Goal: Book appointment/travel/reservation

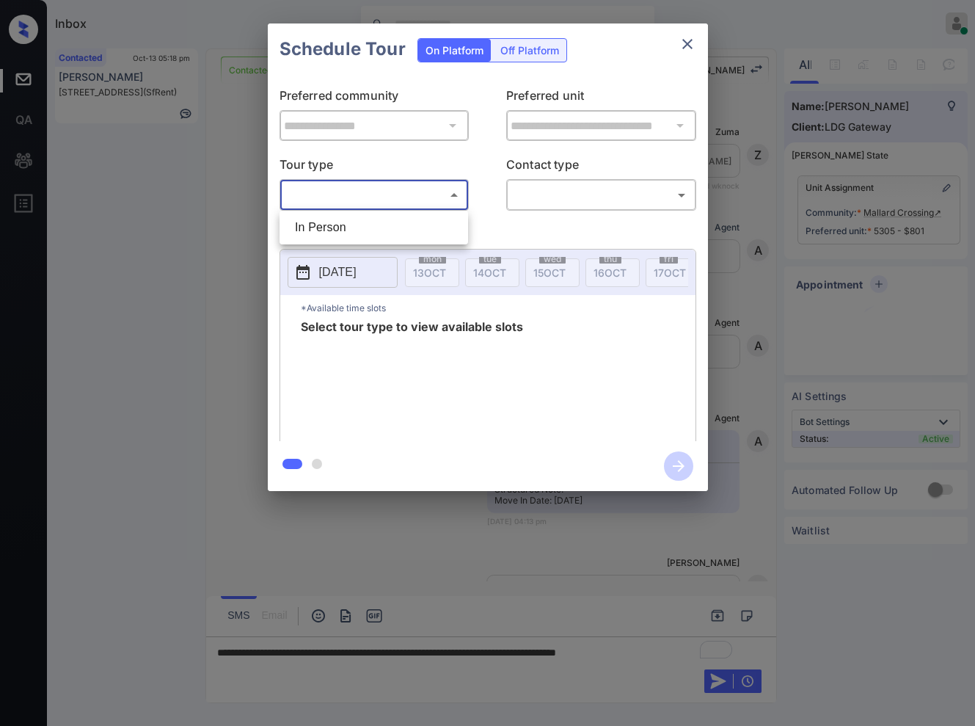
scroll to position [4433, 0]
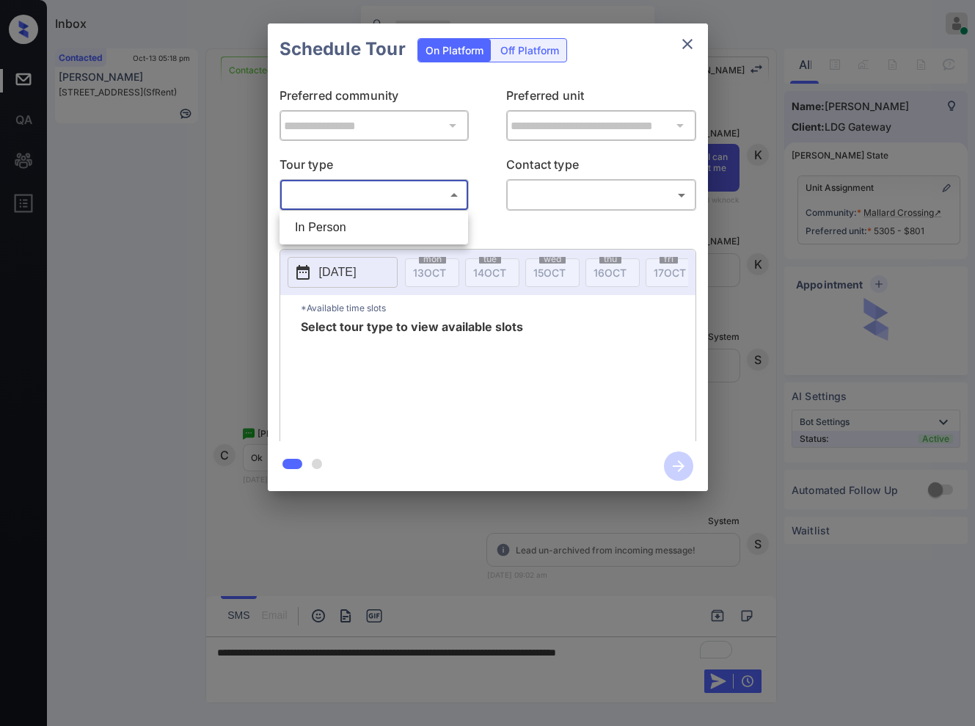
click at [428, 233] on li "In Person" at bounding box center [373, 227] width 181 height 26
type input "********"
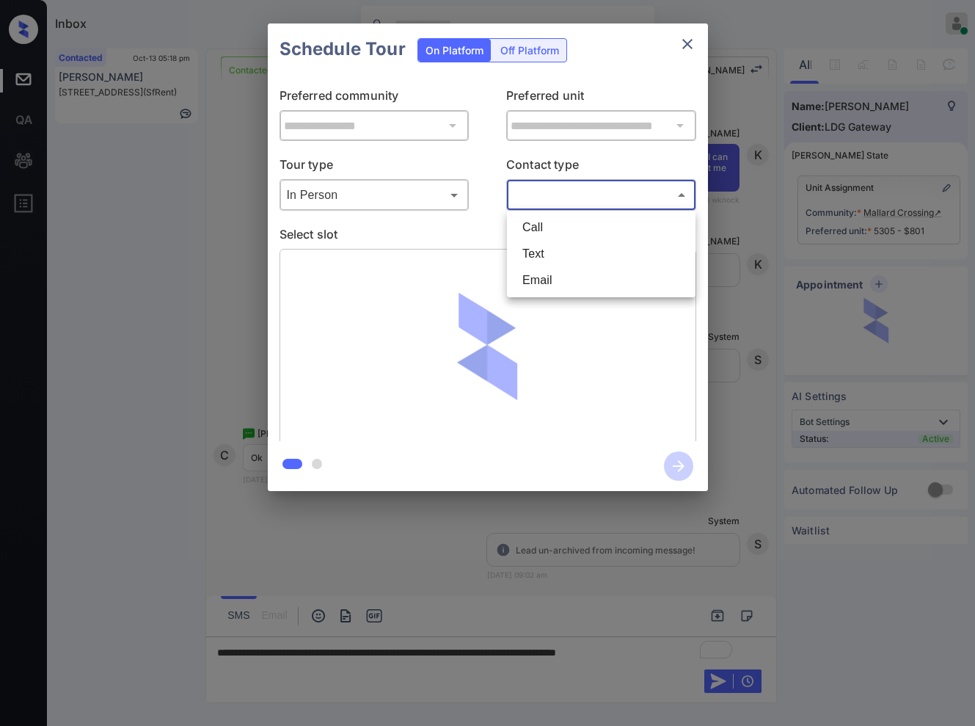
click at [634, 189] on body "Inbox Caroline Dacanay Online Set yourself offline Set yourself on break Profil…" at bounding box center [487, 363] width 975 height 726
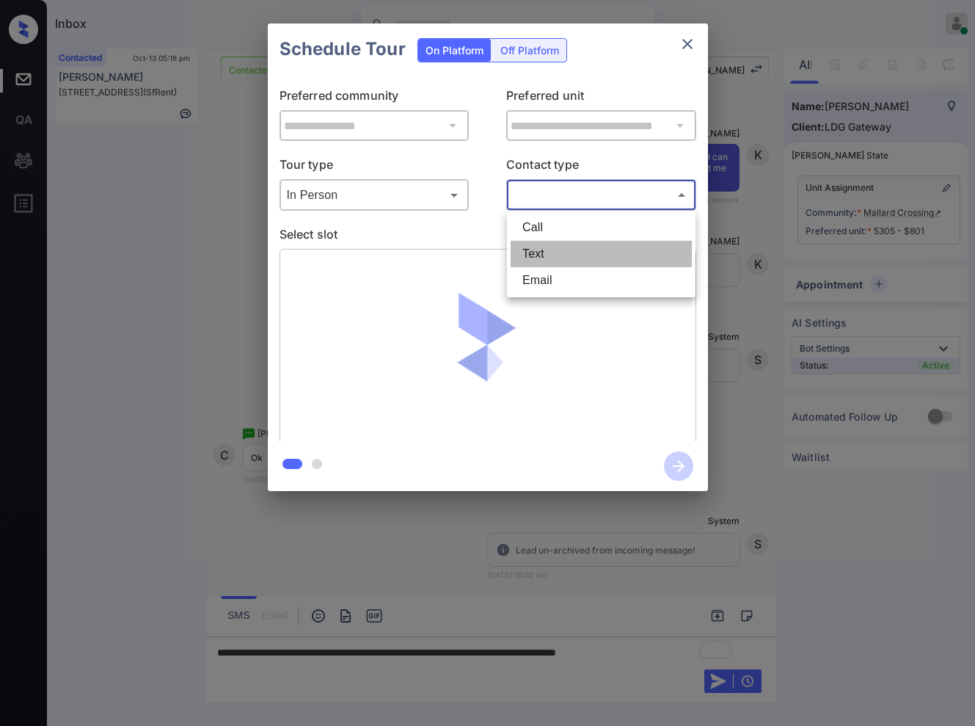
click at [578, 263] on li "Text" at bounding box center [601, 254] width 181 height 26
type input "****"
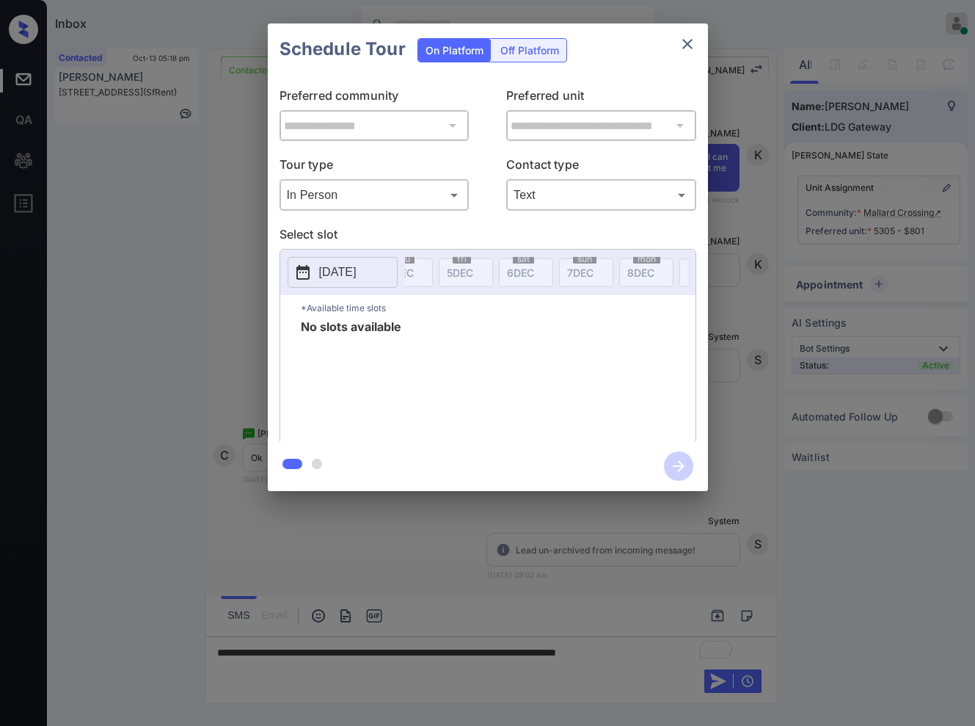
scroll to position [0, 3344]
click at [752, 285] on div "**********" at bounding box center [487, 257] width 975 height 514
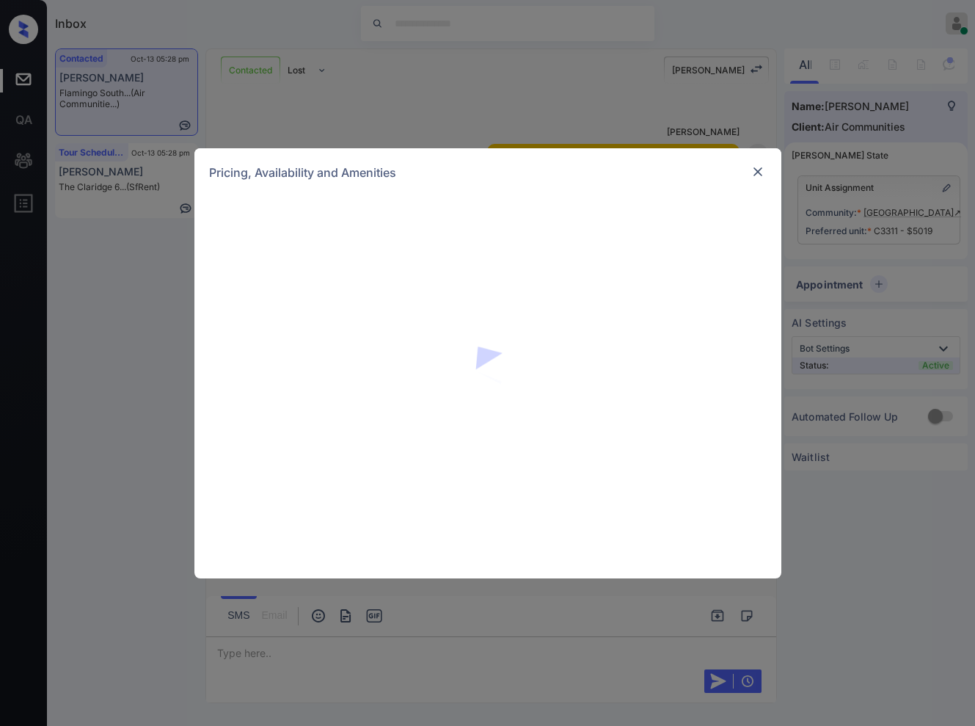
scroll to position [10718, 0]
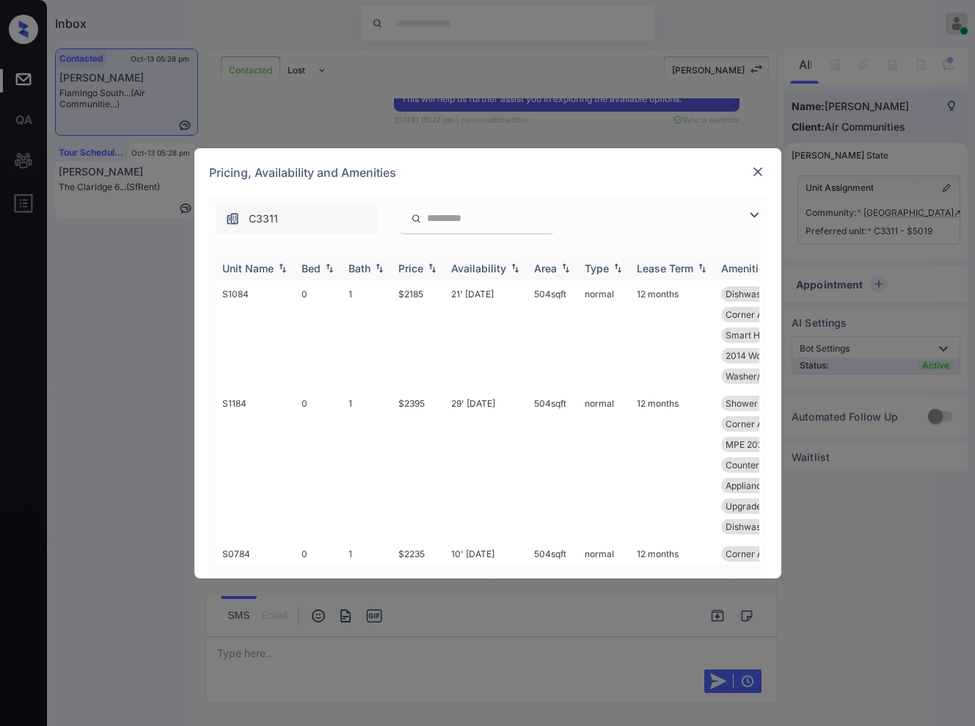
click at [434, 263] on img at bounding box center [432, 268] width 15 height 10
click at [432, 268] on img at bounding box center [432, 268] width 15 height 10
click at [431, 270] on img at bounding box center [432, 268] width 15 height 10
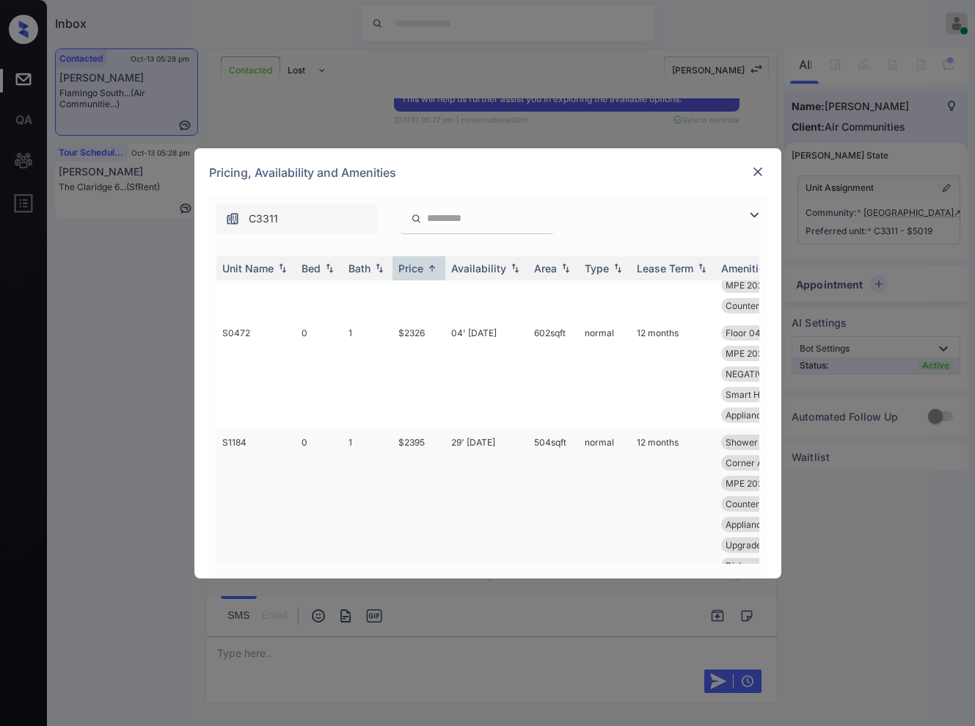
scroll to position [440, 0]
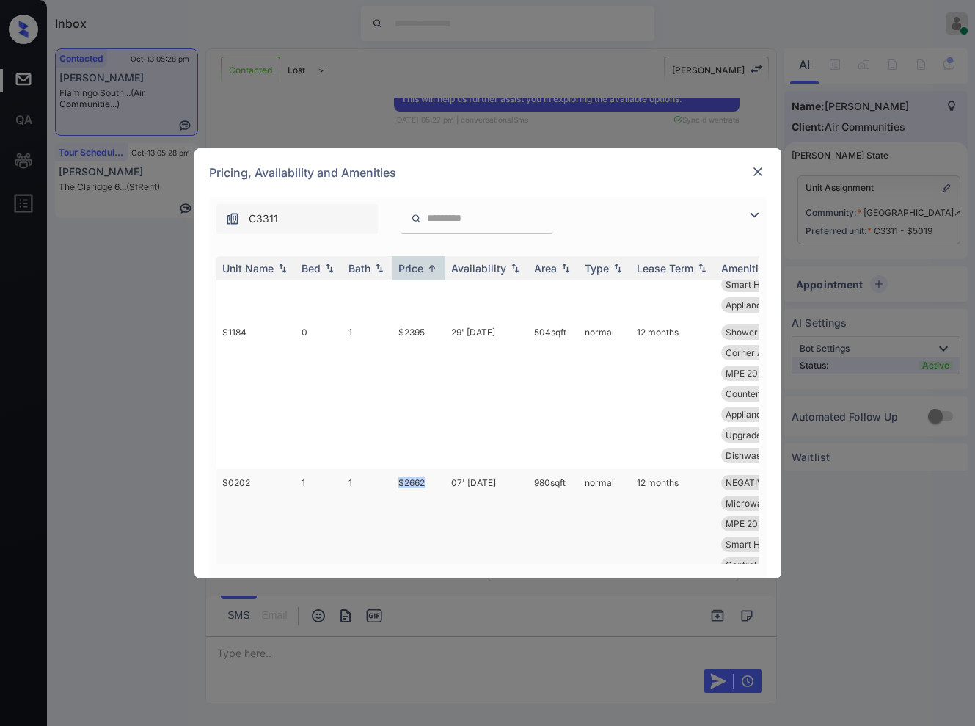
copy td "$2662"
drag, startPoint x: 434, startPoint y: 485, endPoint x: 398, endPoint y: 486, distance: 35.2
click at [398, 486] on td "$2662" at bounding box center [419, 523] width 53 height 109
drag, startPoint x: 502, startPoint y: 483, endPoint x: 452, endPoint y: 484, distance: 49.9
click at [452, 484] on td "07' Nov 25" at bounding box center [486, 523] width 83 height 109
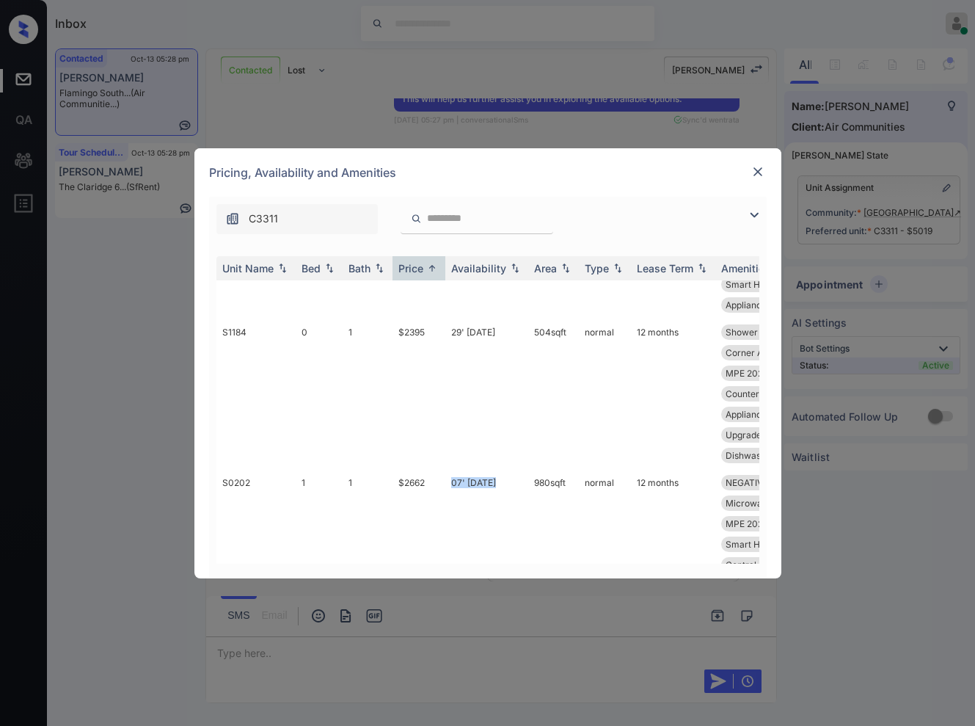
copy td "07' Nov 25"
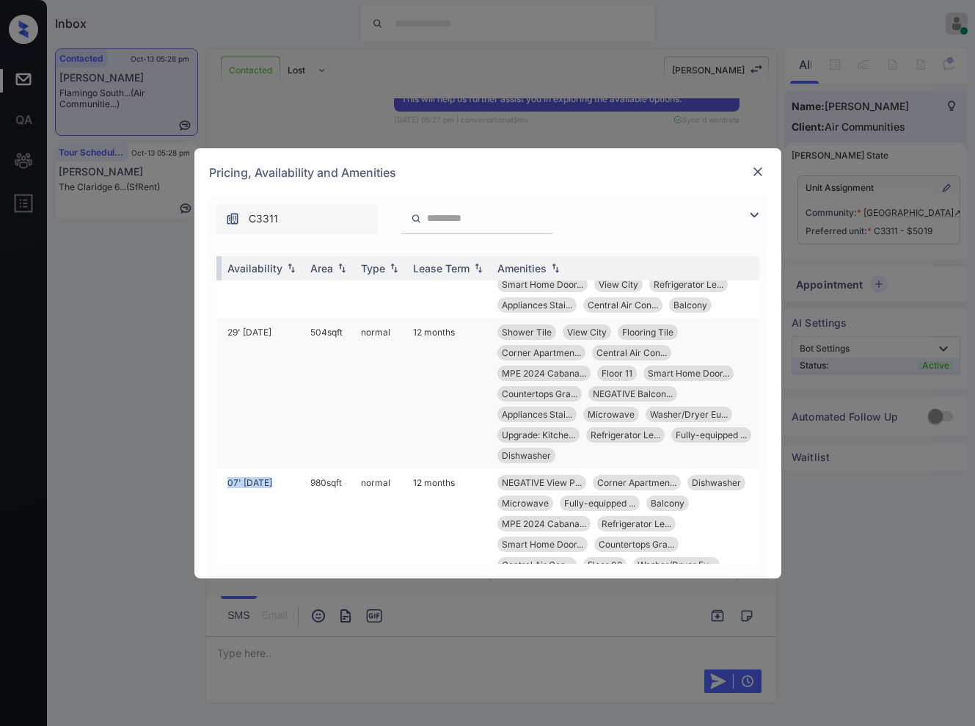
scroll to position [550, 240]
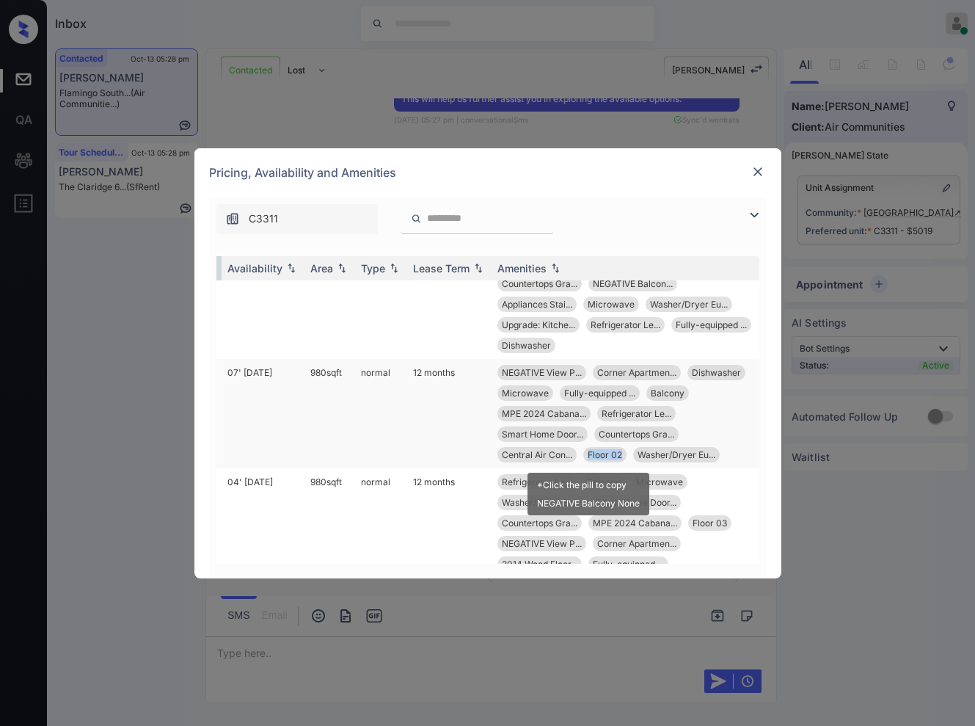
copy span "Floor 02"
drag, startPoint x: 607, startPoint y: 456, endPoint x: 572, endPoint y: 457, distance: 34.5
click at [583, 457] on div "Floor 02" at bounding box center [604, 454] width 43 height 15
click at [273, 215] on span "C3311" at bounding box center [263, 219] width 29 height 16
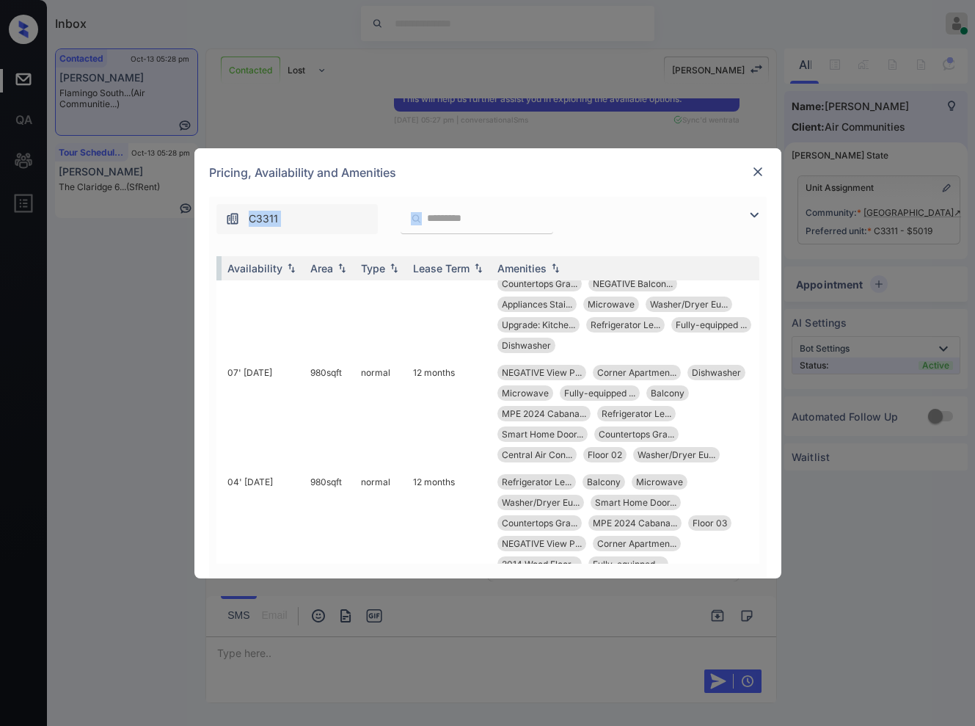
click at [273, 215] on span "C3311" at bounding box center [263, 219] width 29 height 16
copy span "C3311"
click at [481, 216] on input "search" at bounding box center [486, 218] width 120 height 12
paste input "*****"
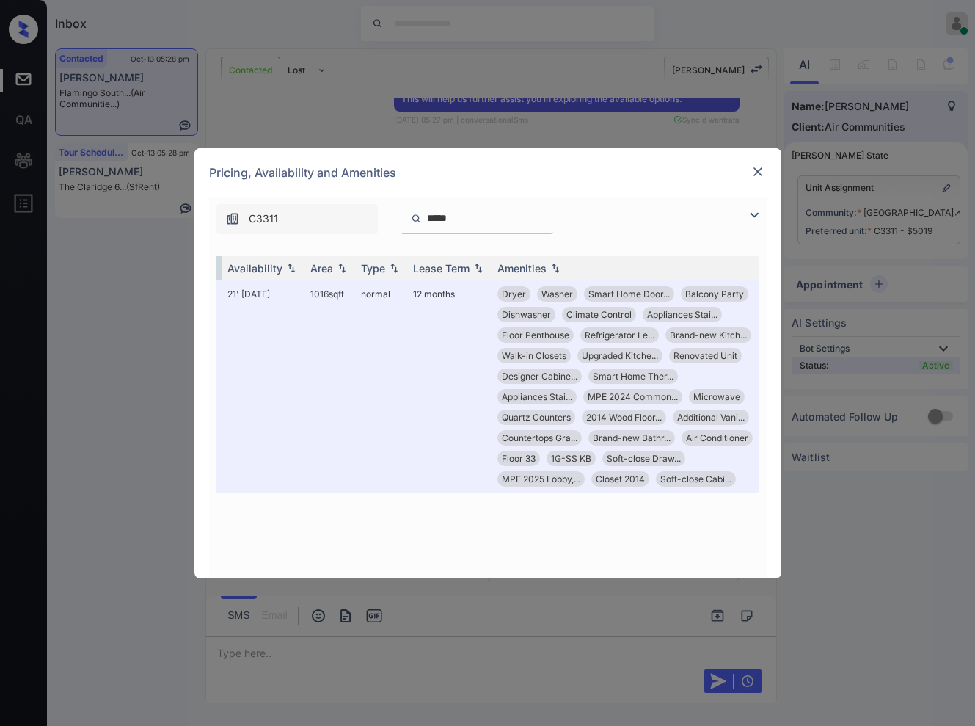
scroll to position [0, 224]
type input "*****"
click at [751, 165] on img at bounding box center [758, 171] width 15 height 15
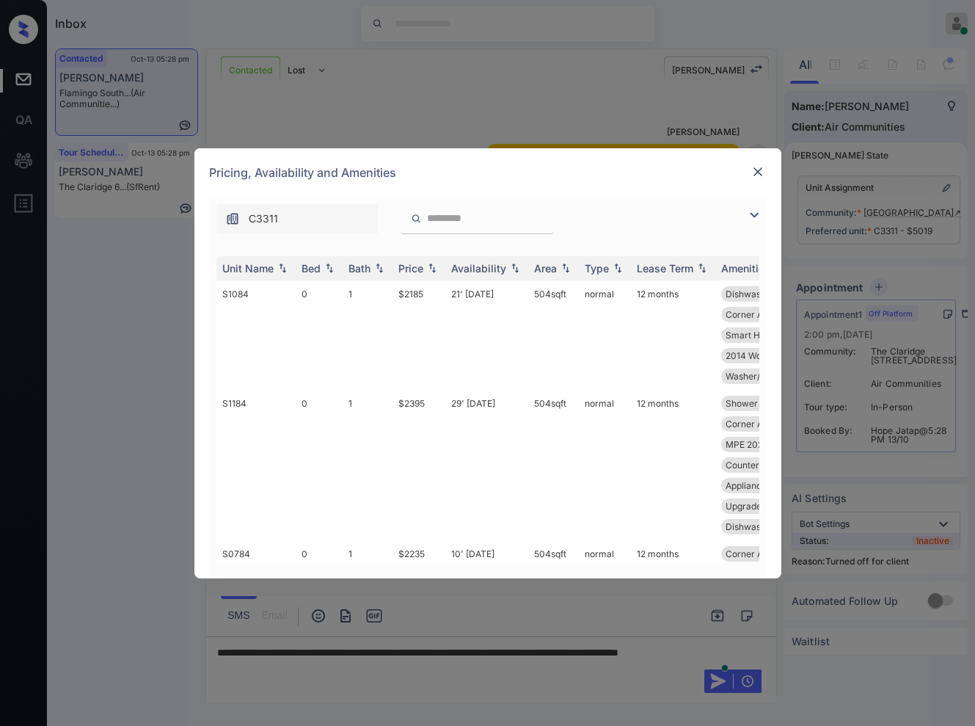
drag, startPoint x: 0, startPoint y: 0, endPoint x: 455, endPoint y: 222, distance: 506.4
click at [455, 222] on input "search" at bounding box center [486, 218] width 120 height 12
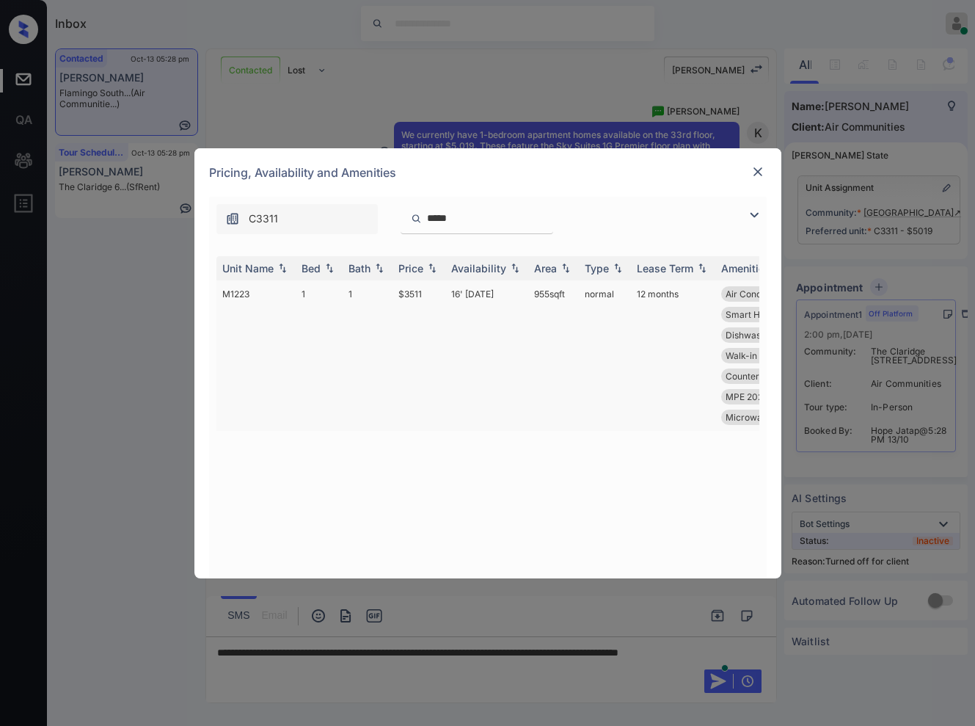
type input "*****"
copy td "$3511"
drag, startPoint x: 429, startPoint y: 294, endPoint x: 398, endPoint y: 294, distance: 30.1
click at [398, 294] on td "$3511" at bounding box center [419, 355] width 53 height 150
drag, startPoint x: 503, startPoint y: 295, endPoint x: 445, endPoint y: 294, distance: 58.7
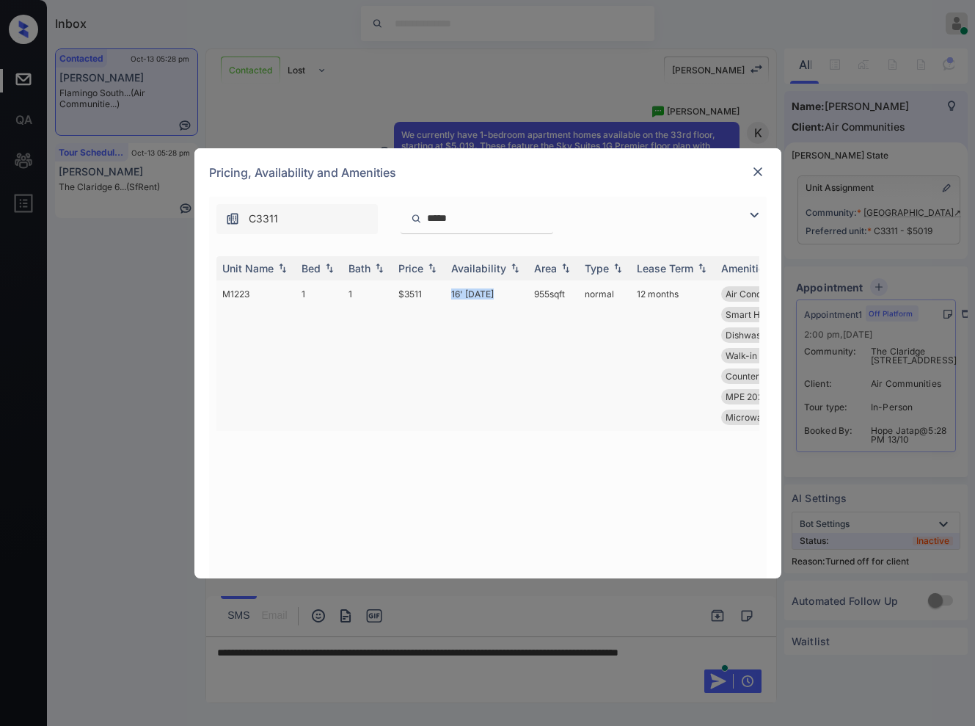
click at [445, 294] on tr "M1223 1 1 $3511 16' Oct 25 955 sqft normal 12 months Air Conditioner NEGATIVE V…" at bounding box center [599, 355] width 767 height 150
copy tr "16' Oct 25"
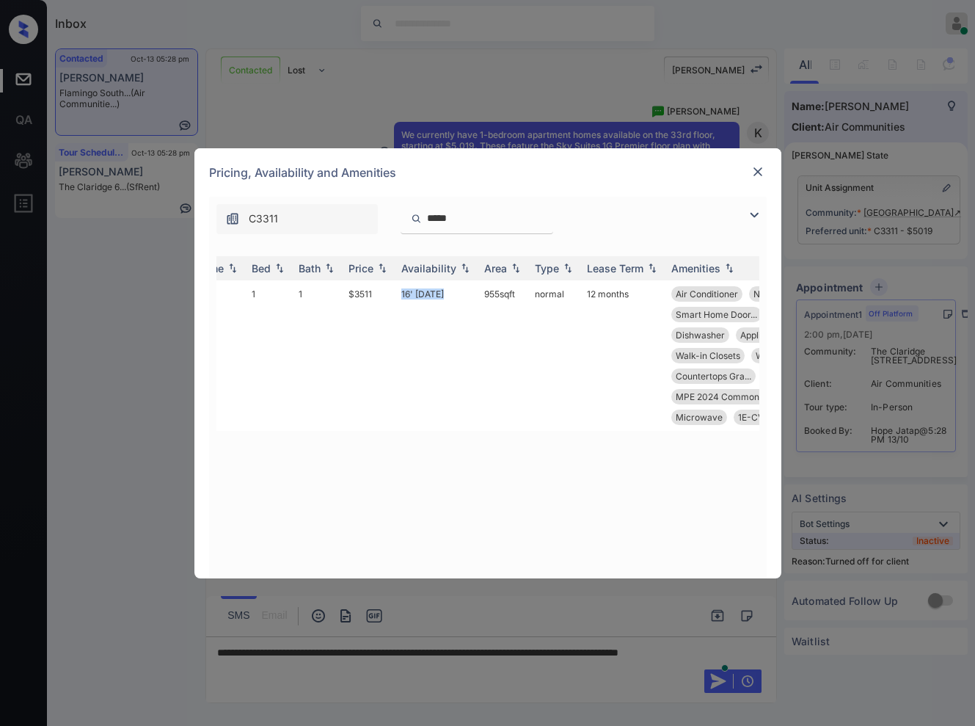
click at [754, 172] on img at bounding box center [758, 171] width 15 height 15
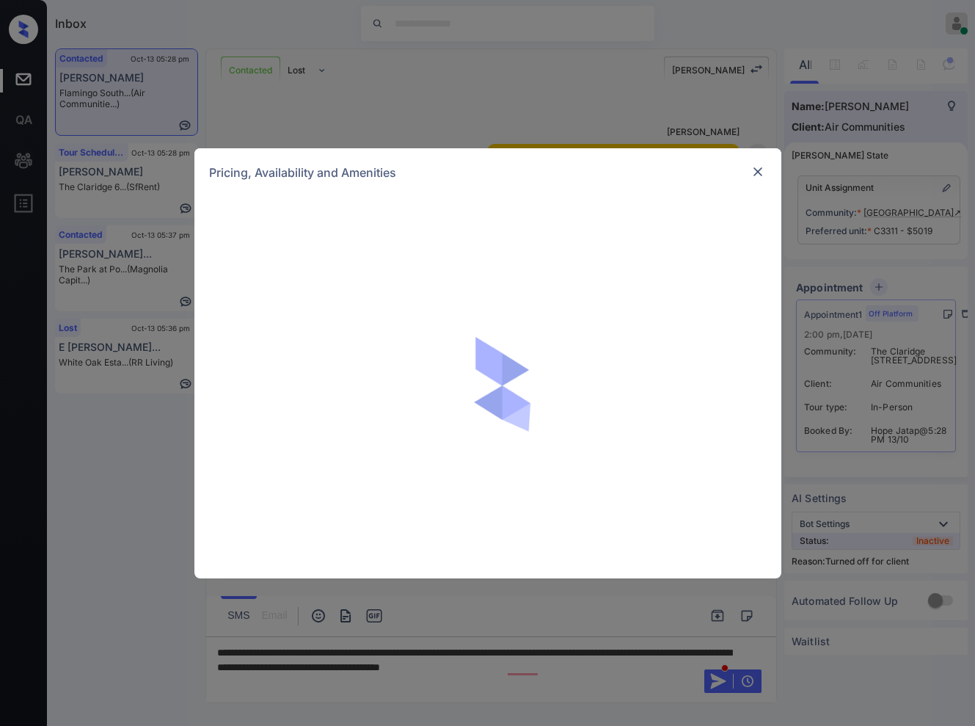
scroll to position [10649, 0]
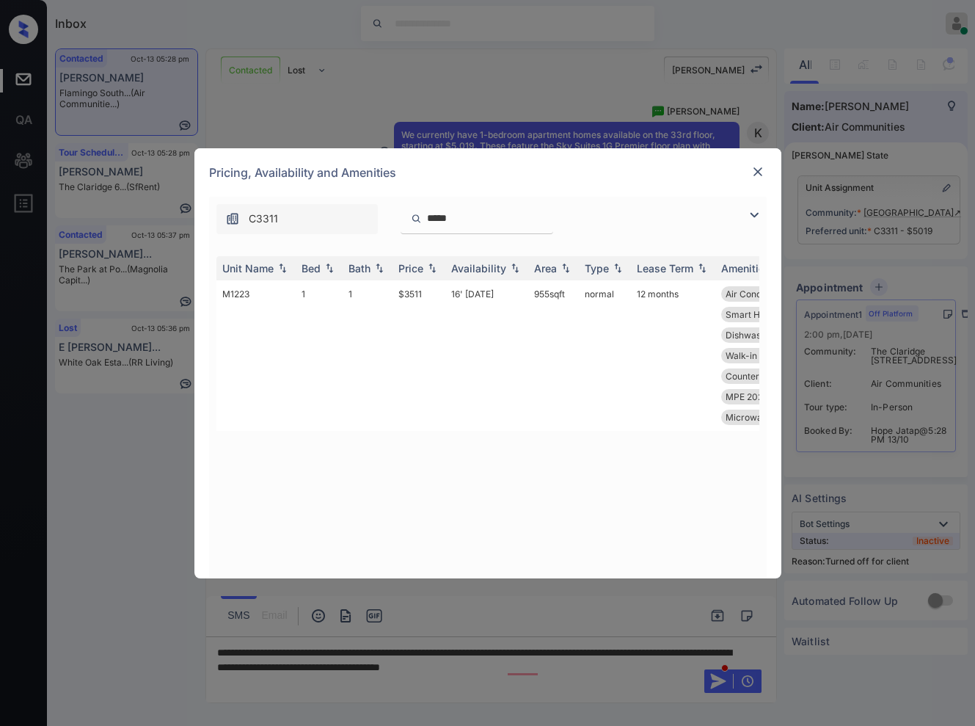
click at [472, 227] on div "*****" at bounding box center [477, 219] width 153 height 30
click at [472, 223] on input "*****" at bounding box center [486, 218] width 120 height 12
paste input "search"
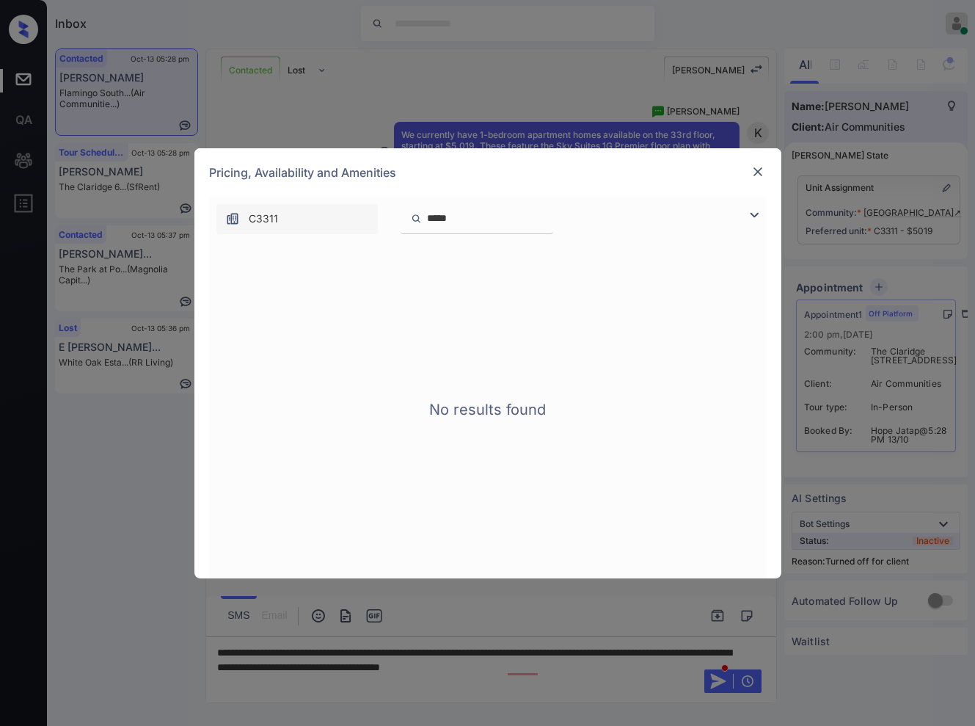
drag, startPoint x: 484, startPoint y: 213, endPoint x: 400, endPoint y: 222, distance: 84.1
click at [358, 217] on div "C3311 *****" at bounding box center [377, 219] width 337 height 30
paste input "search"
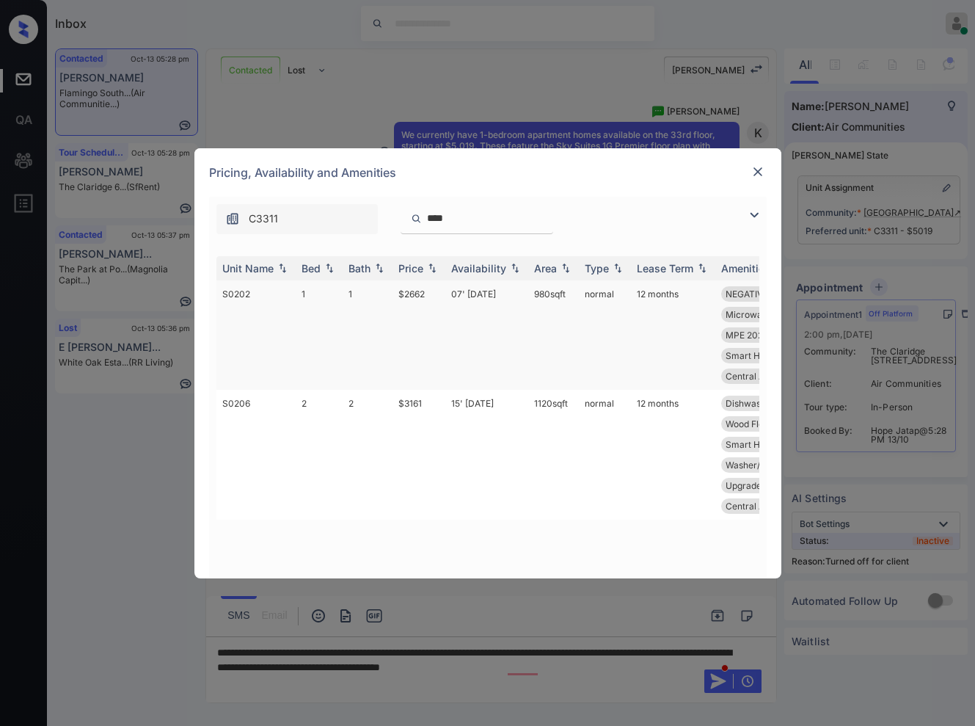
type input "****"
copy tr "$2662"
drag, startPoint x: 434, startPoint y: 294, endPoint x: 390, endPoint y: 295, distance: 44.0
click at [390, 295] on tr "S0202 1 1 $2662 07' Nov 25 980 sqft normal 12 months NEGATIVE View P... Corner …" at bounding box center [599, 334] width 767 height 109
click at [760, 173] on img at bounding box center [758, 171] width 15 height 15
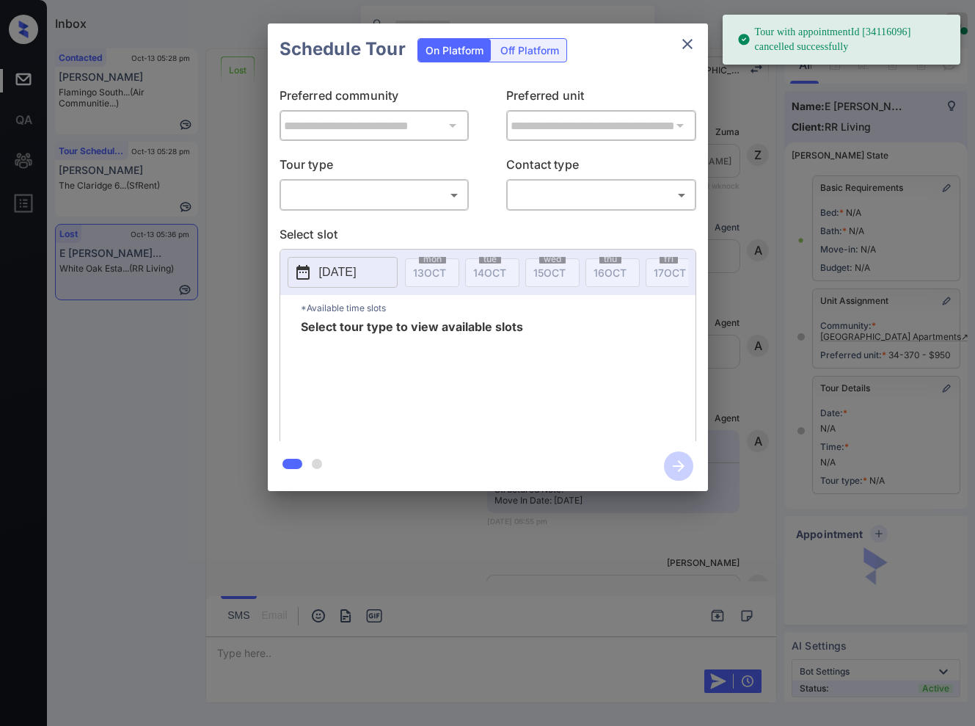
scroll to position [7402, 0]
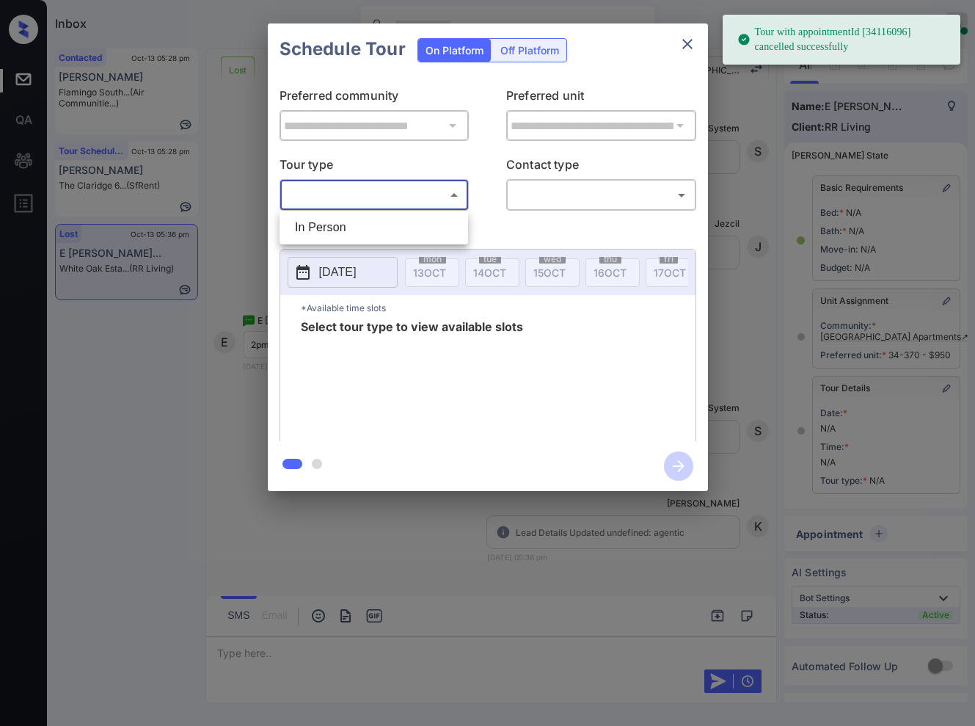
click at [429, 203] on body "Tour with appointmentId [34116096] cancelled successfully Inbox [PERSON_NAME] O…" at bounding box center [487, 363] width 975 height 726
drag, startPoint x: 429, startPoint y: 228, endPoint x: 580, endPoint y: 205, distance: 152.0
click at [430, 229] on li "In Person" at bounding box center [373, 227] width 181 height 26
type input "********"
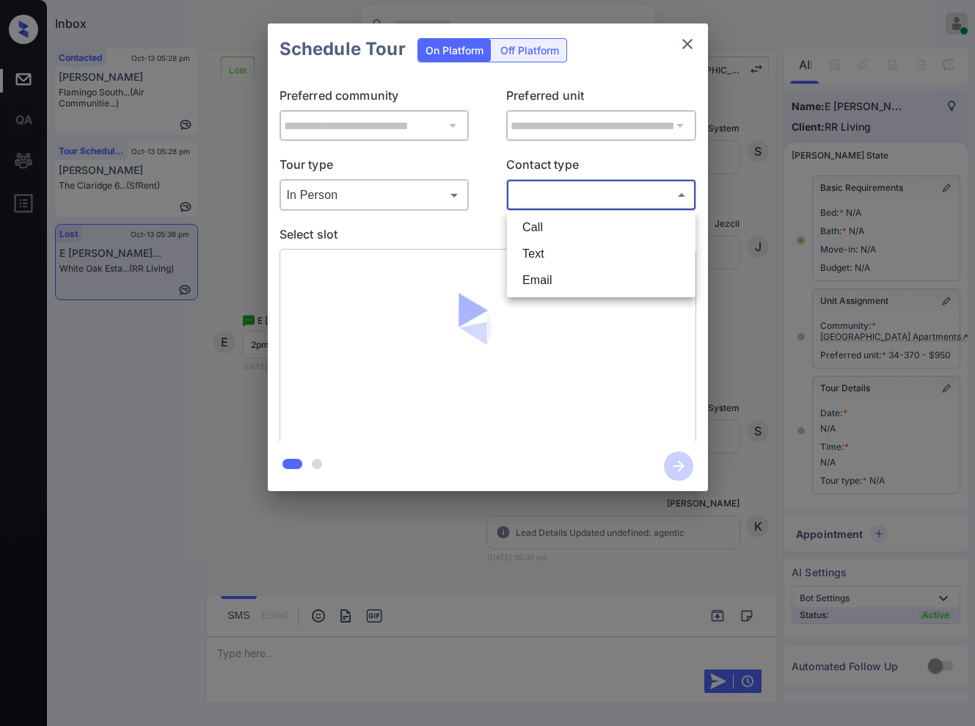
click at [577, 198] on body "Tour with appointmentId [34116096] cancelled successfully Inbox [PERSON_NAME] O…" at bounding box center [487, 363] width 975 height 726
click at [561, 253] on li "Text" at bounding box center [601, 254] width 181 height 26
type input "****"
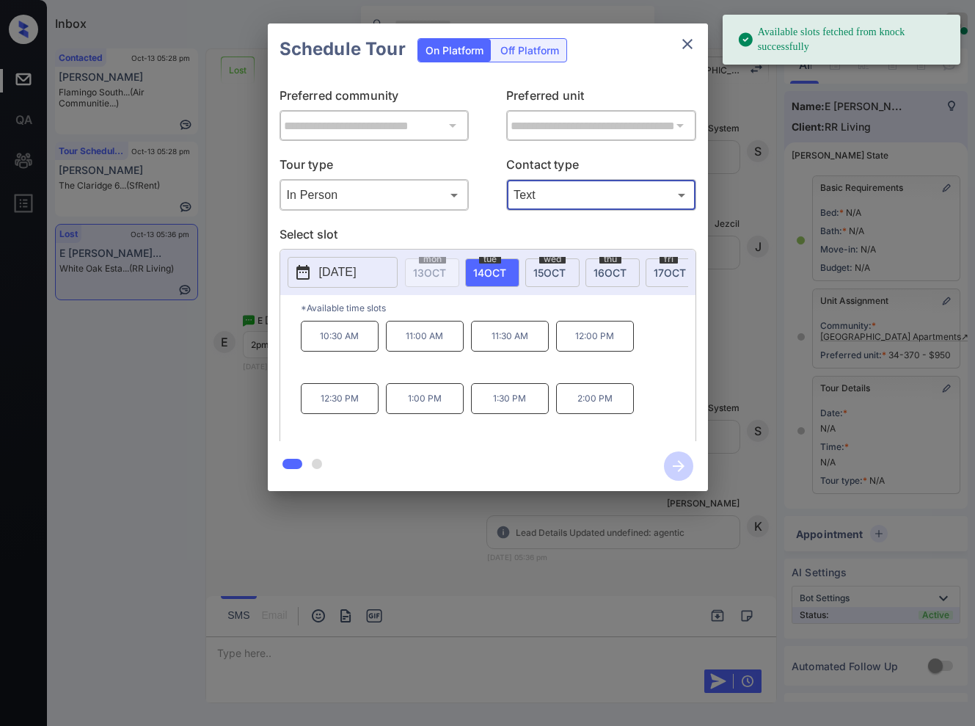
click at [357, 272] on p "[DATE]" at bounding box center [337, 272] width 37 height 18
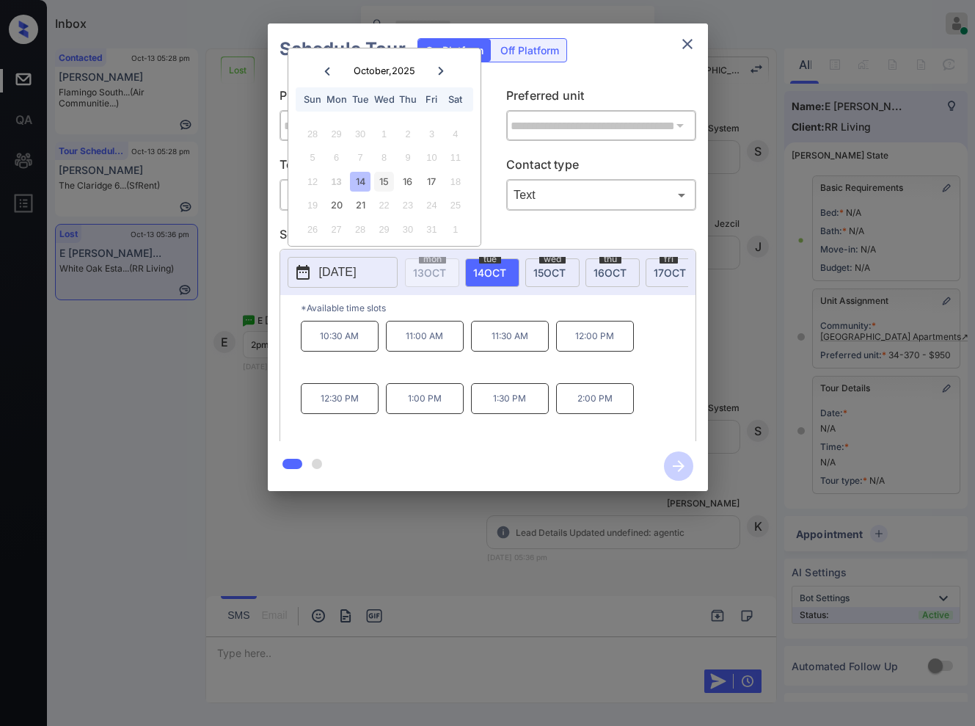
click at [387, 175] on div "15" at bounding box center [384, 182] width 20 height 20
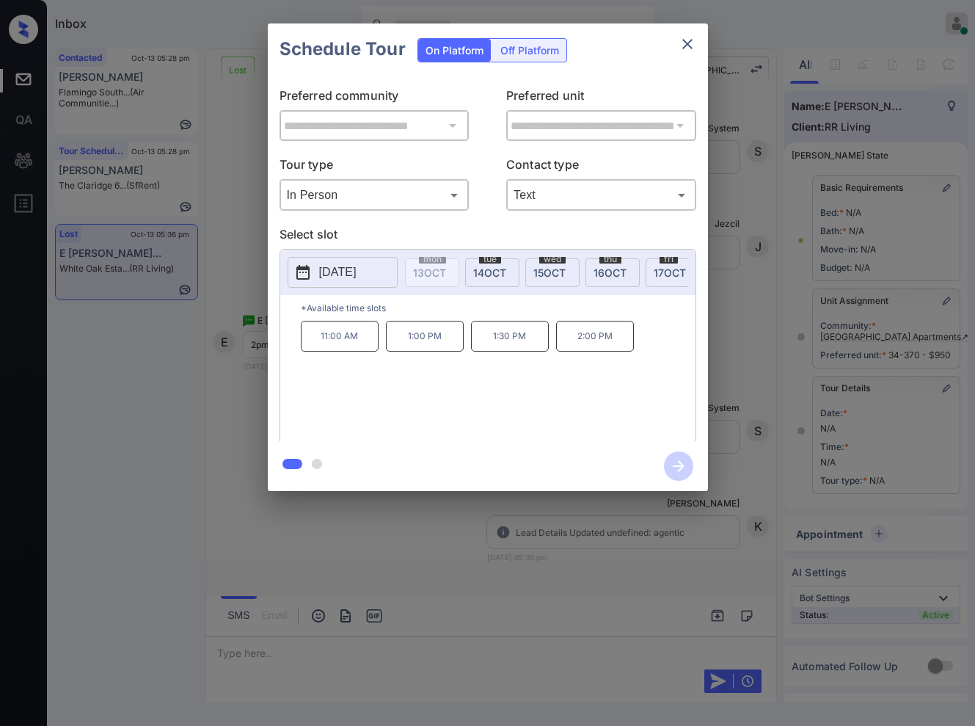
click at [310, 553] on div at bounding box center [487, 363] width 975 height 726
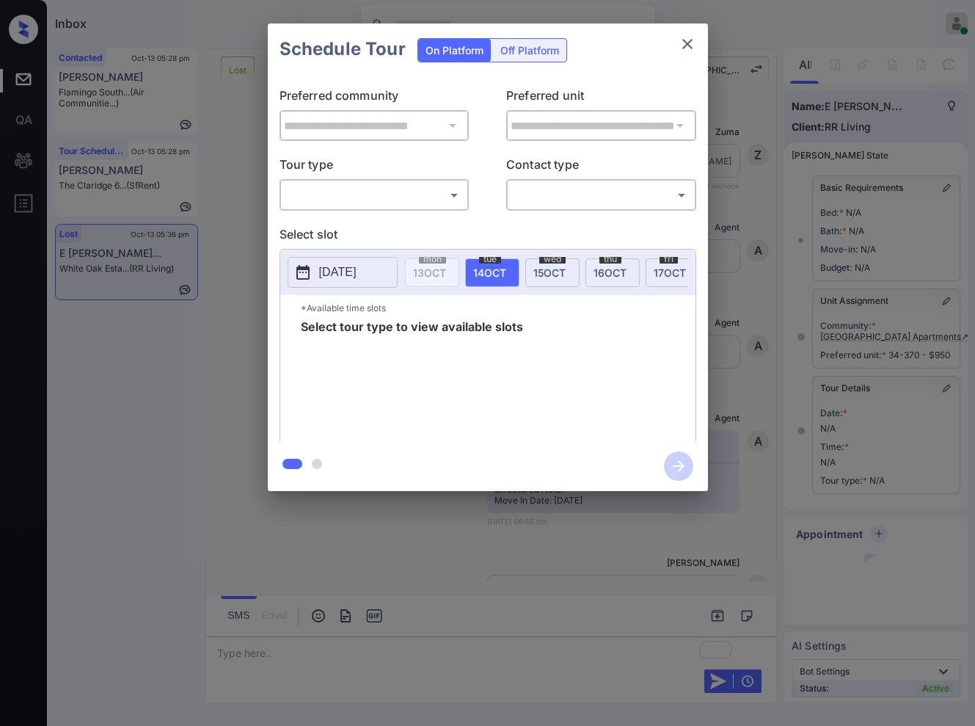
scroll to position [8271, 0]
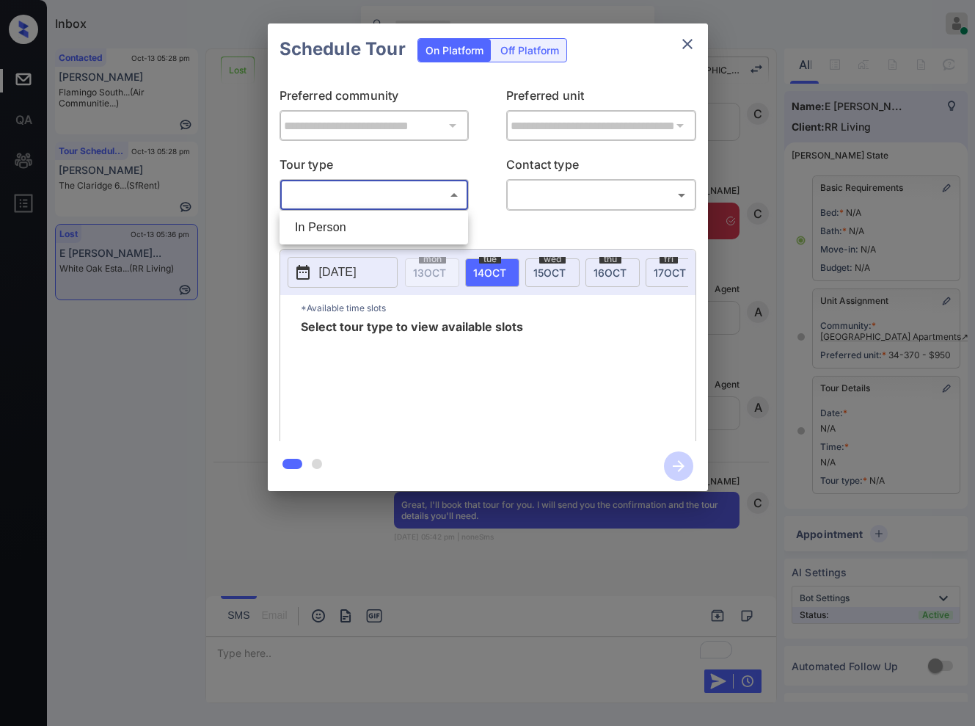
click at [372, 203] on body "Inbox [PERSON_NAME] Online Set yourself offline Set yourself on break Profile S…" at bounding box center [487, 363] width 975 height 726
click at [375, 229] on li "In Person" at bounding box center [373, 227] width 181 height 26
type input "********"
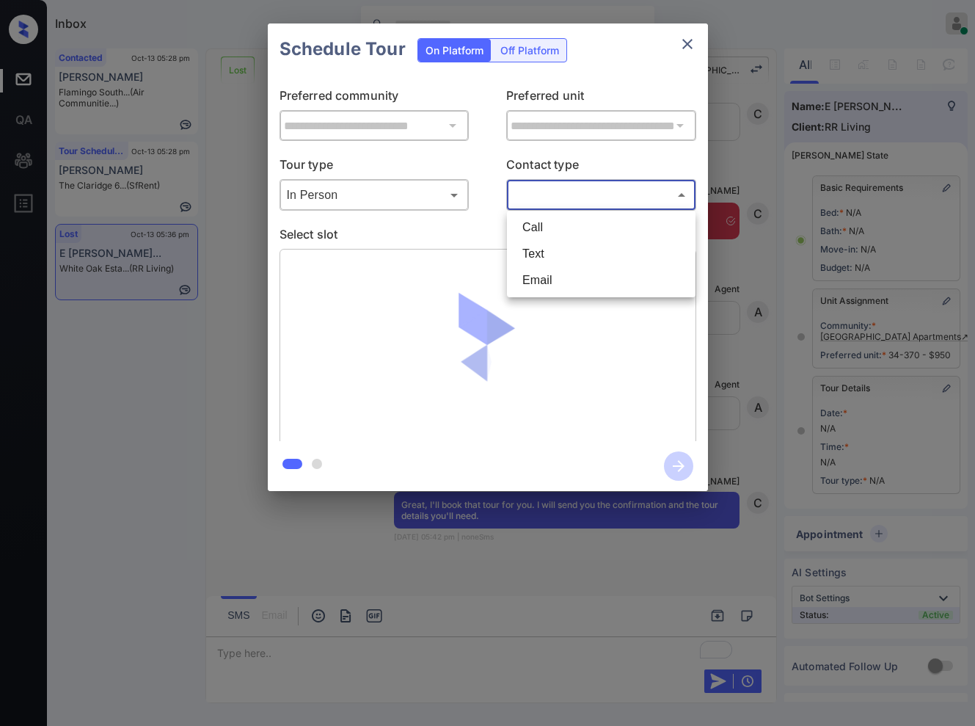
click at [546, 194] on body "Inbox Caroline Dacanay Online Set yourself offline Set yourself on break Profil…" at bounding box center [487, 363] width 975 height 726
click at [564, 256] on li "Text" at bounding box center [601, 254] width 181 height 26
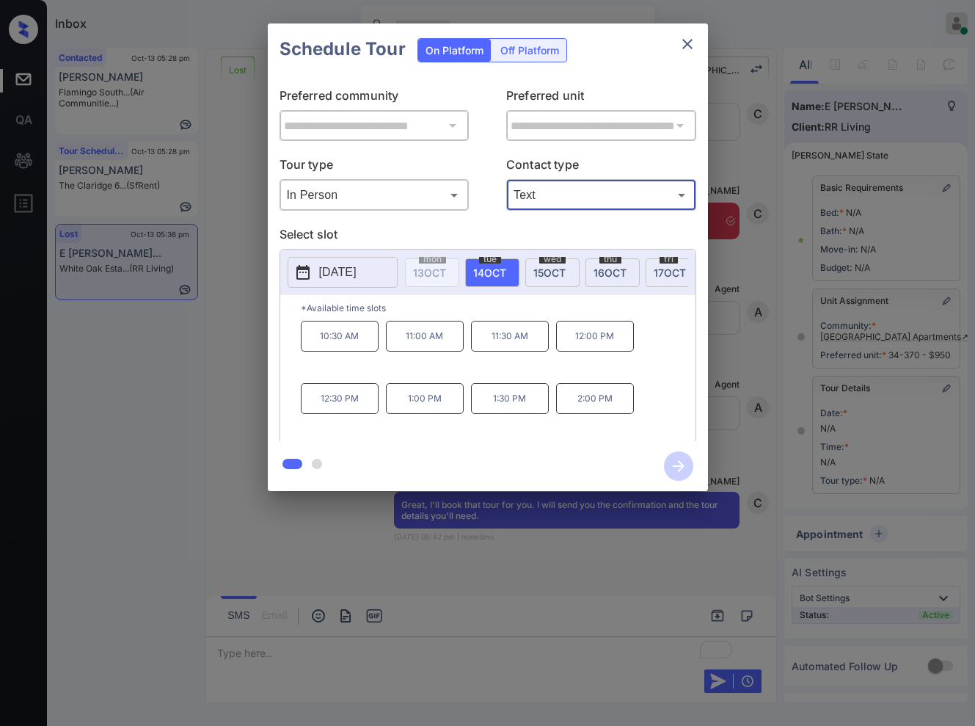
type input "****"
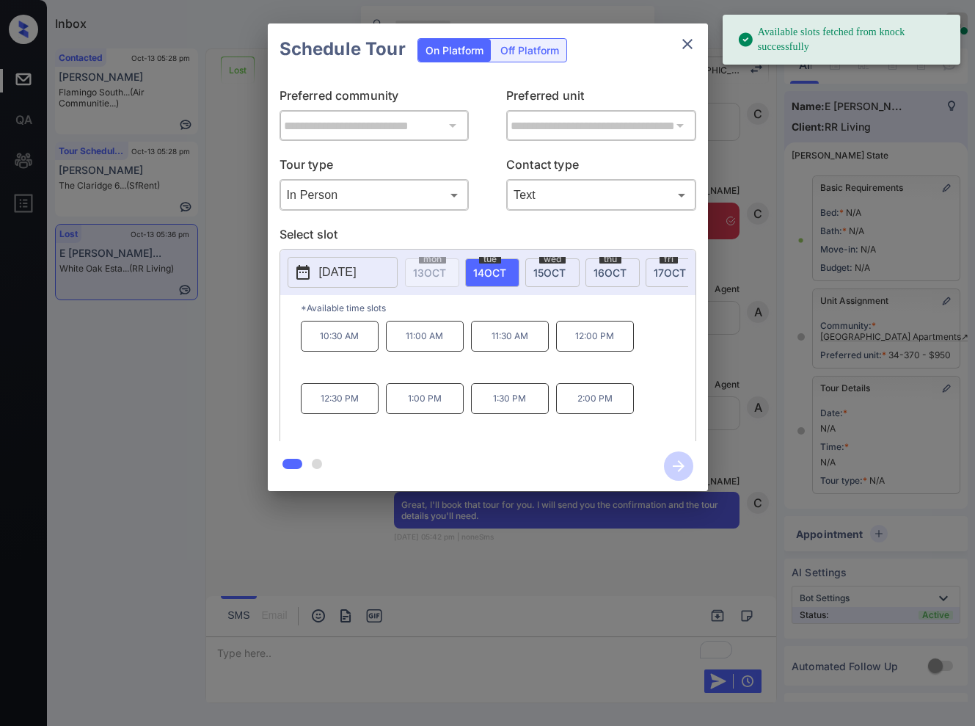
click at [556, 270] on span "15 OCT" at bounding box center [550, 272] width 32 height 12
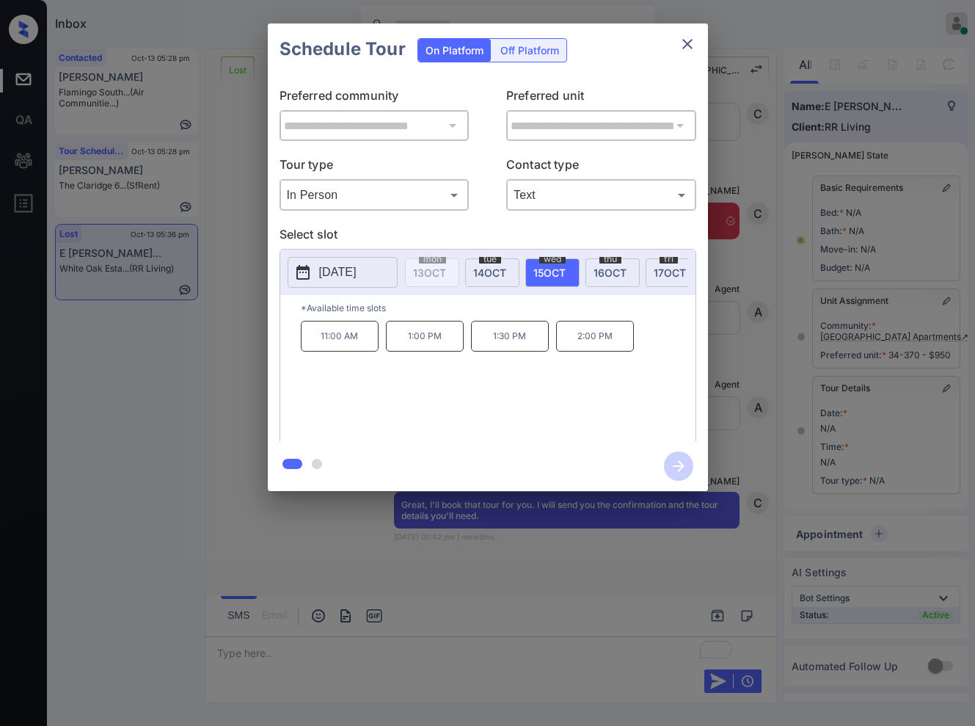
click at [600, 352] on p "2:00 PM" at bounding box center [595, 336] width 78 height 31
click at [678, 471] on icon "button" at bounding box center [679, 466] width 12 height 12
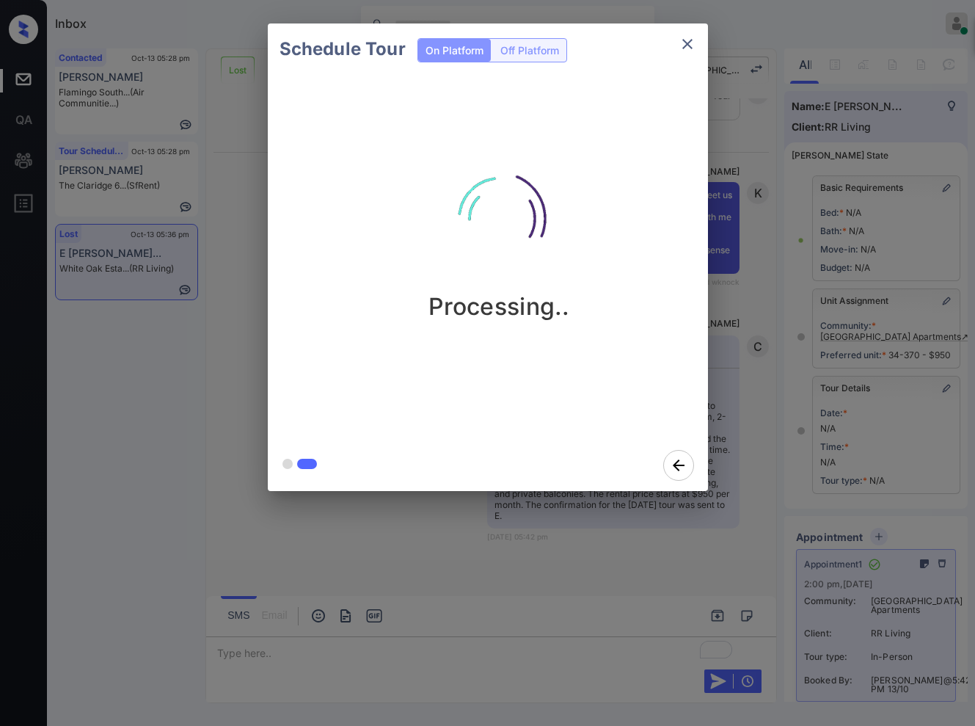
scroll to position [8873, 0]
click at [737, 330] on div "Schedule Tour On Platform Off Platform Processing.." at bounding box center [487, 257] width 975 height 514
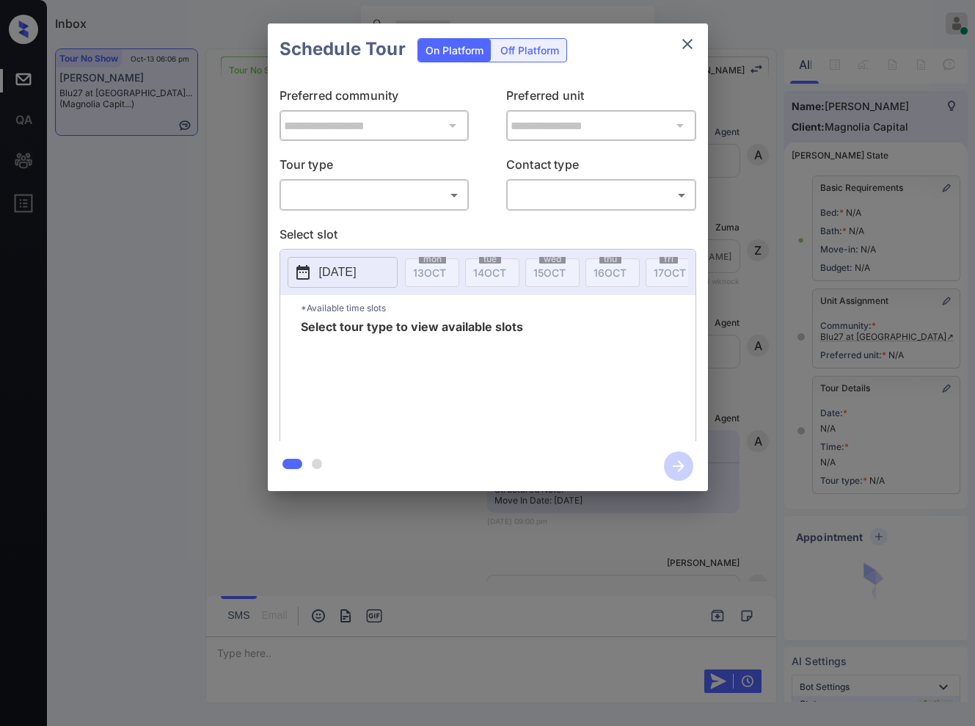
scroll to position [8417, 0]
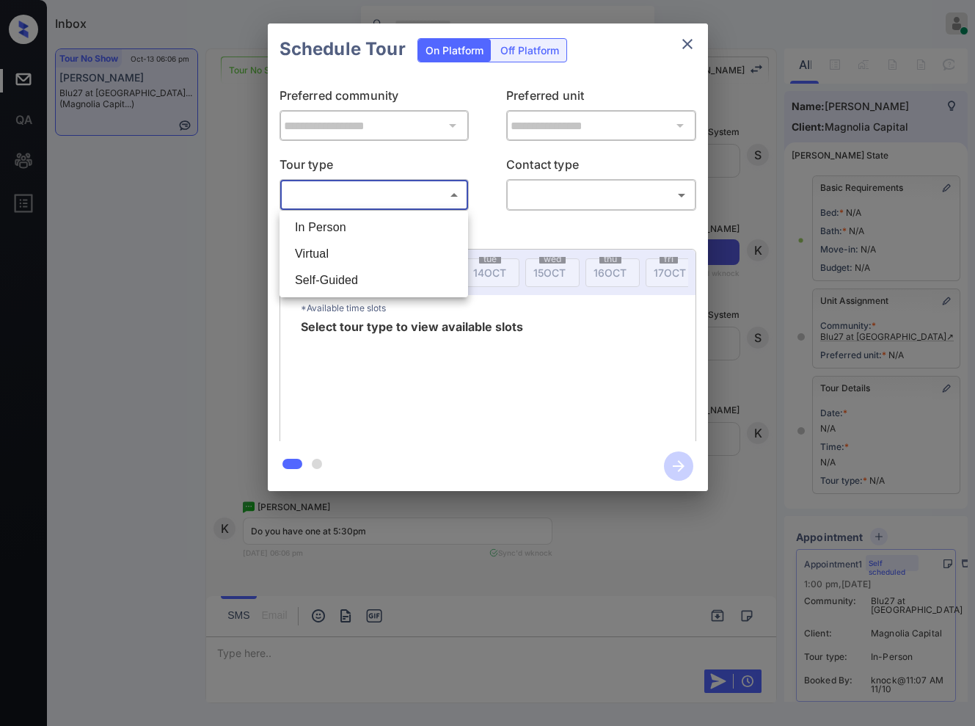
click at [415, 197] on body "Inbox [PERSON_NAME] Online Set yourself offline Set yourself on break Profile S…" at bounding box center [487, 363] width 975 height 726
click at [416, 225] on li "In Person" at bounding box center [373, 227] width 181 height 26
type input "********"
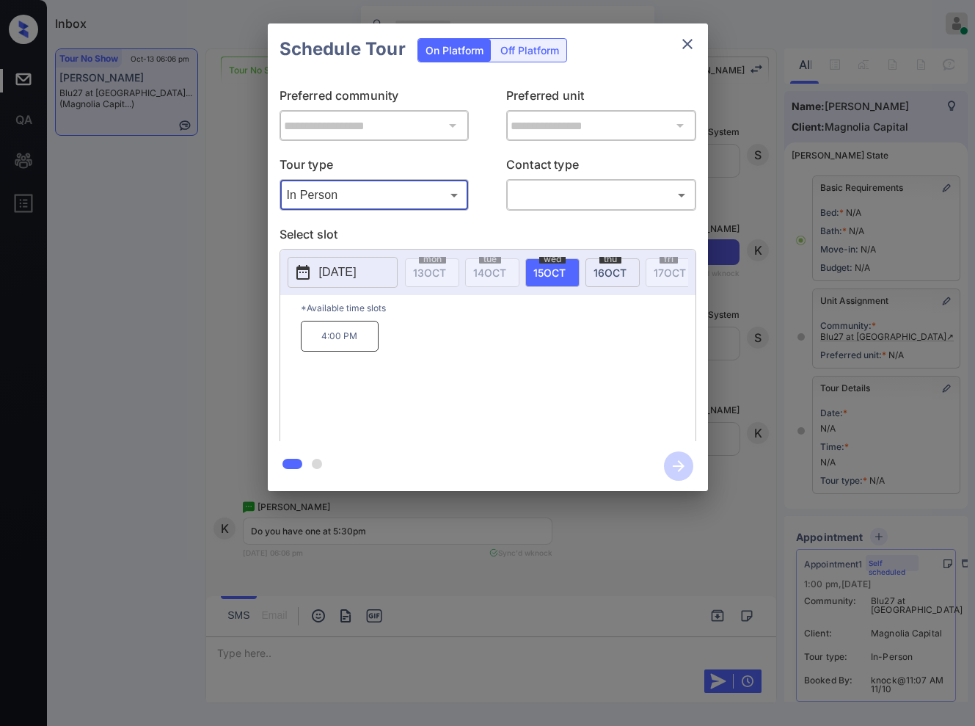
click at [516, 193] on body "Inbox [PERSON_NAME] Online Set yourself offline Set yourself on break Profile S…" at bounding box center [487, 363] width 975 height 726
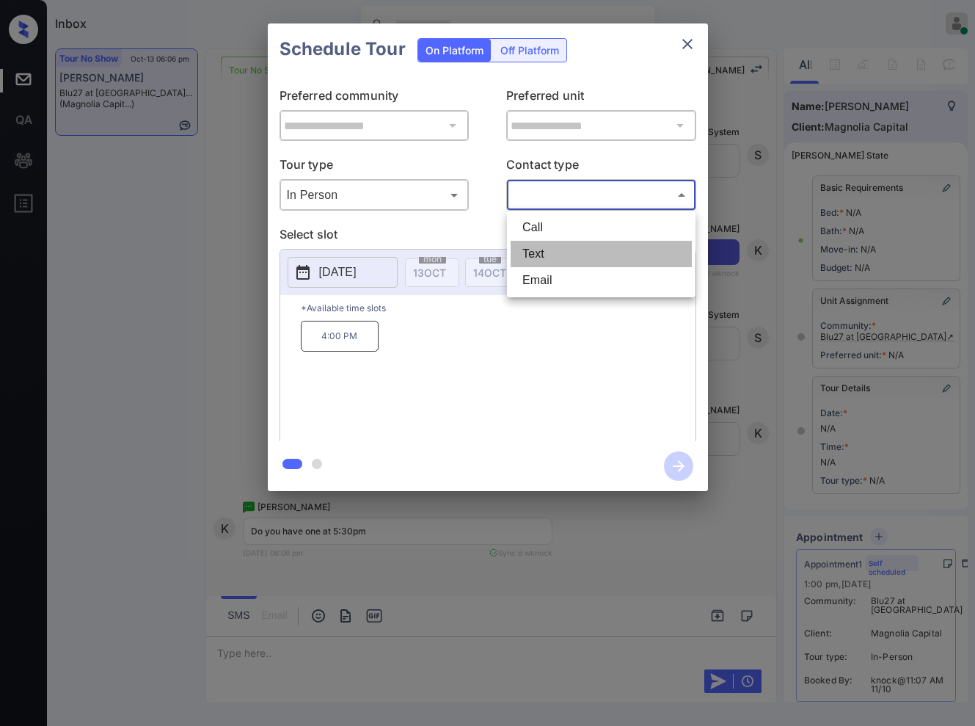
click at [551, 250] on li "Text" at bounding box center [601, 254] width 181 height 26
type input "****"
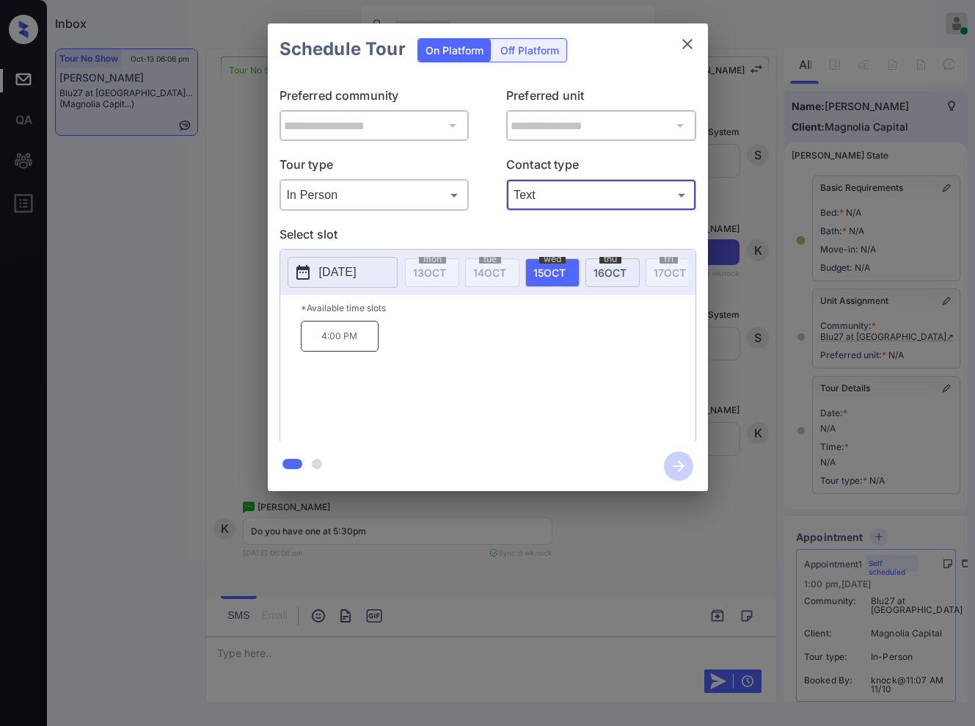
click at [622, 272] on span "[DATE]" at bounding box center [610, 272] width 33 height 12
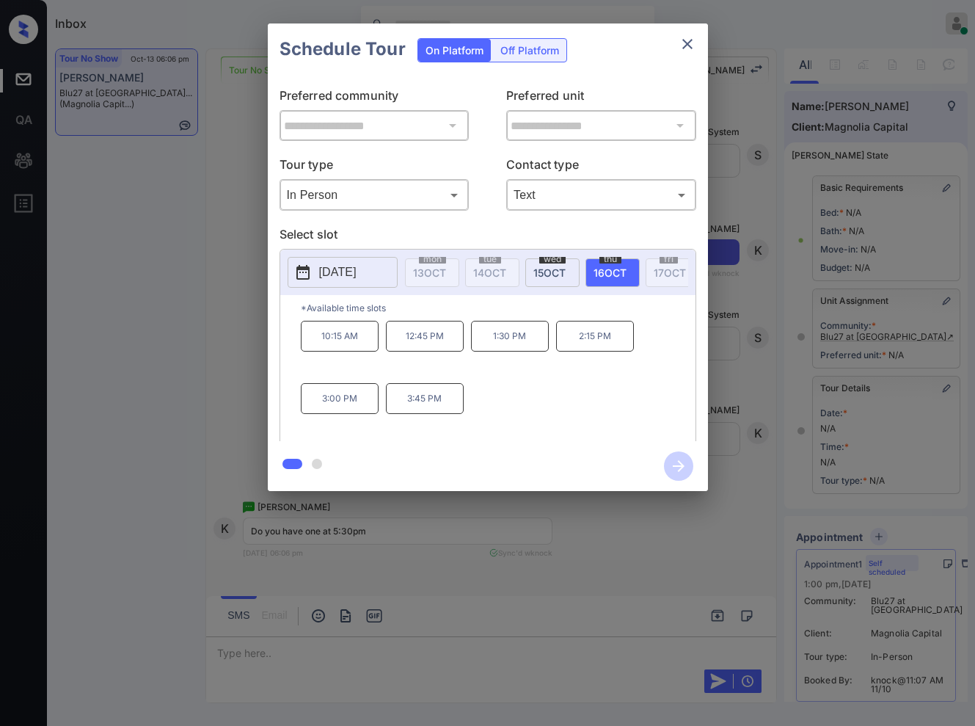
click at [370, 262] on button "[DATE]" at bounding box center [343, 272] width 110 height 31
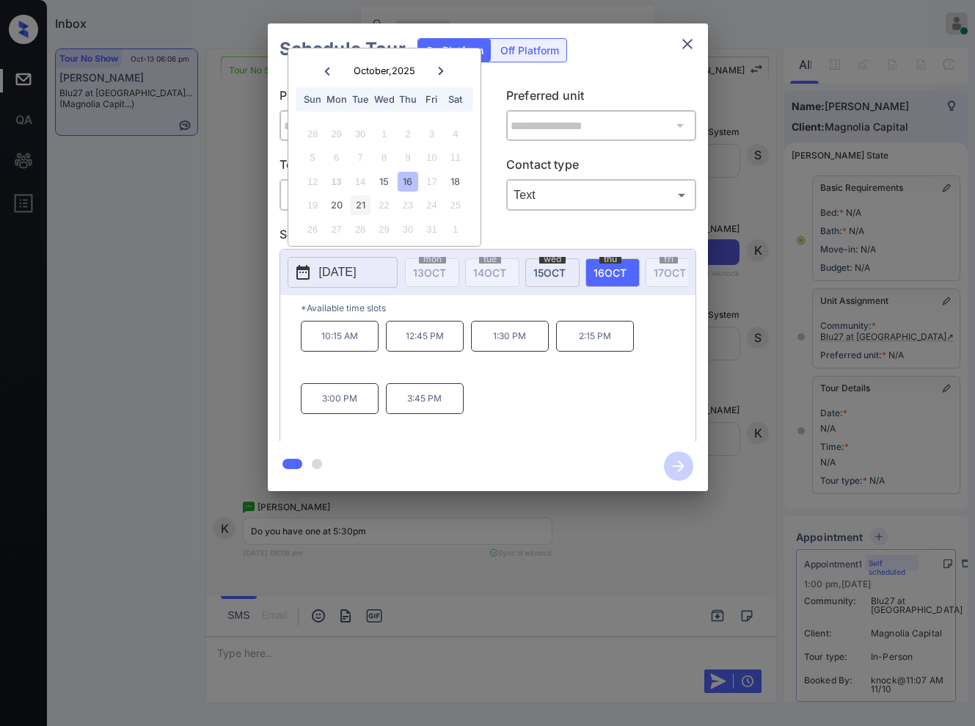
click at [359, 205] on div "21" at bounding box center [360, 205] width 20 height 20
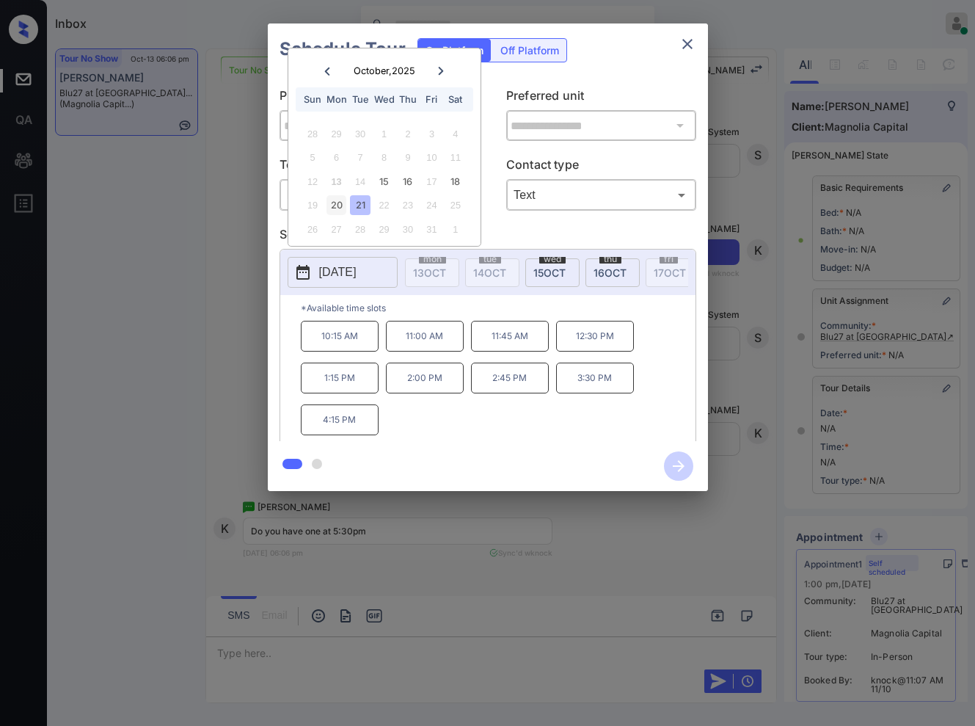
click at [332, 205] on div "20" at bounding box center [337, 205] width 20 height 20
click at [459, 183] on div "18" at bounding box center [455, 182] width 20 height 20
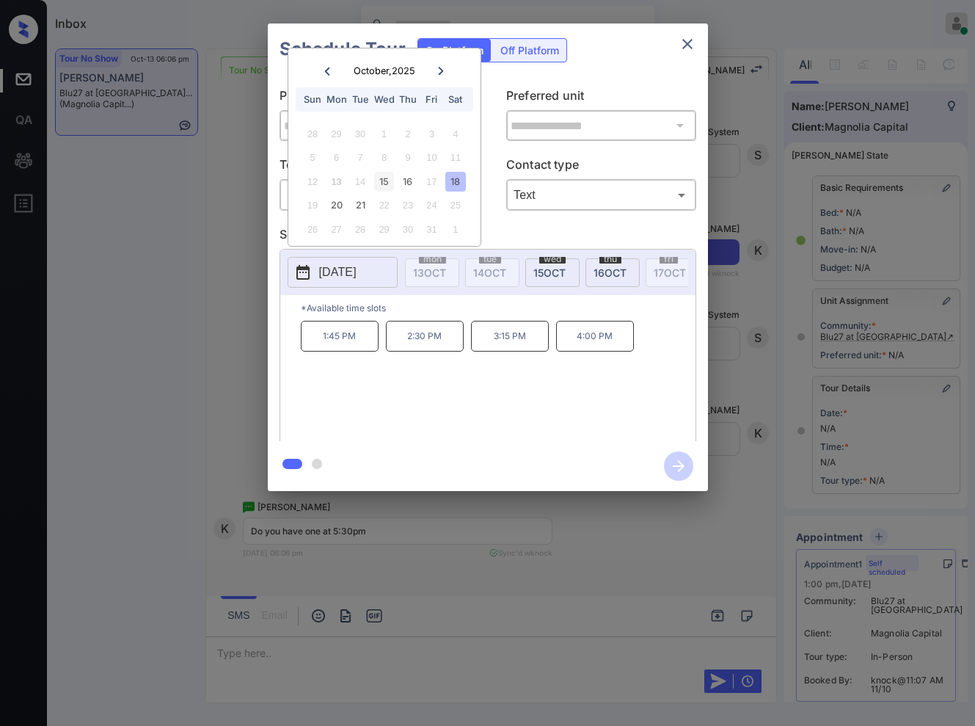
click at [384, 181] on div "15" at bounding box center [384, 182] width 20 height 20
click at [451, 181] on div "18" at bounding box center [455, 182] width 20 height 20
click at [406, 183] on div "16" at bounding box center [408, 182] width 20 height 20
click at [379, 182] on div "15" at bounding box center [384, 182] width 20 height 20
click at [451, 178] on div "18" at bounding box center [455, 182] width 20 height 20
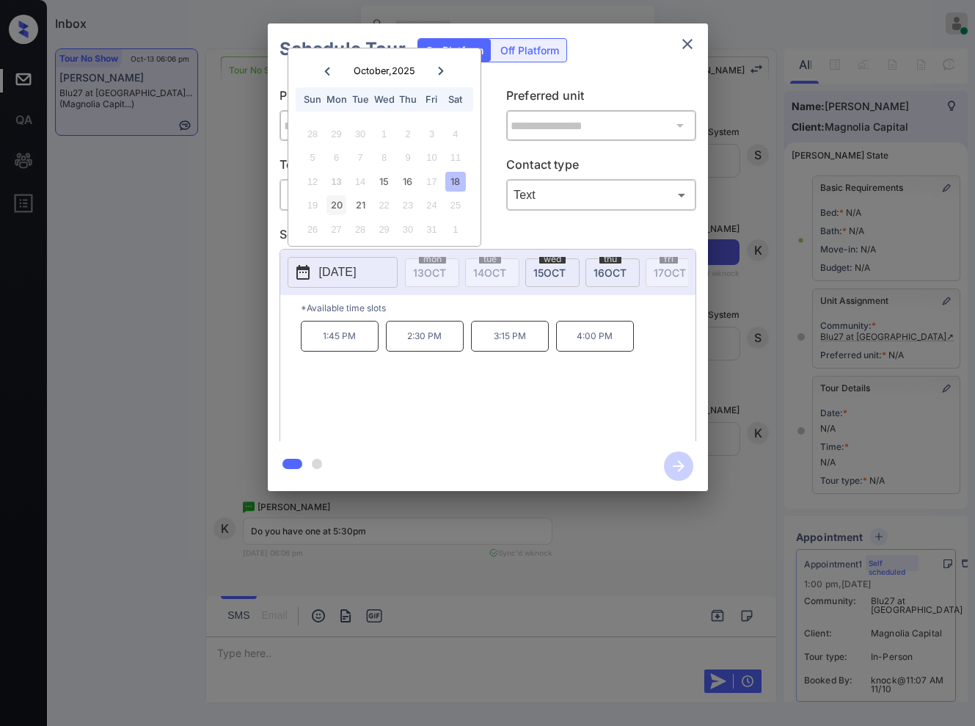
click at [341, 205] on div "20" at bounding box center [337, 205] width 20 height 20
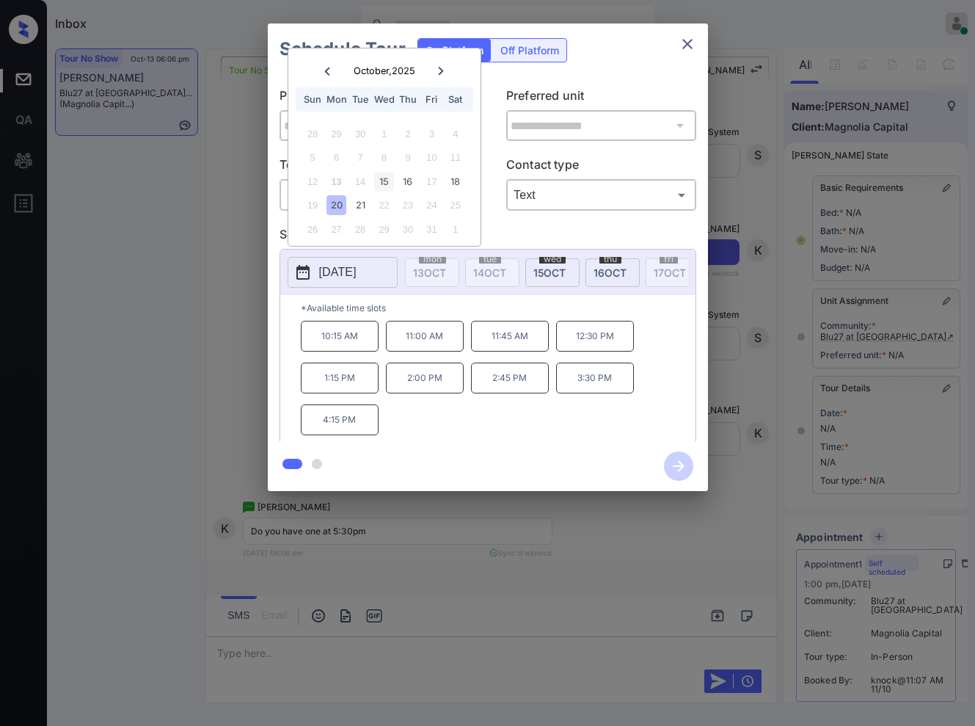
click at [387, 178] on div "15" at bounding box center [384, 182] width 20 height 20
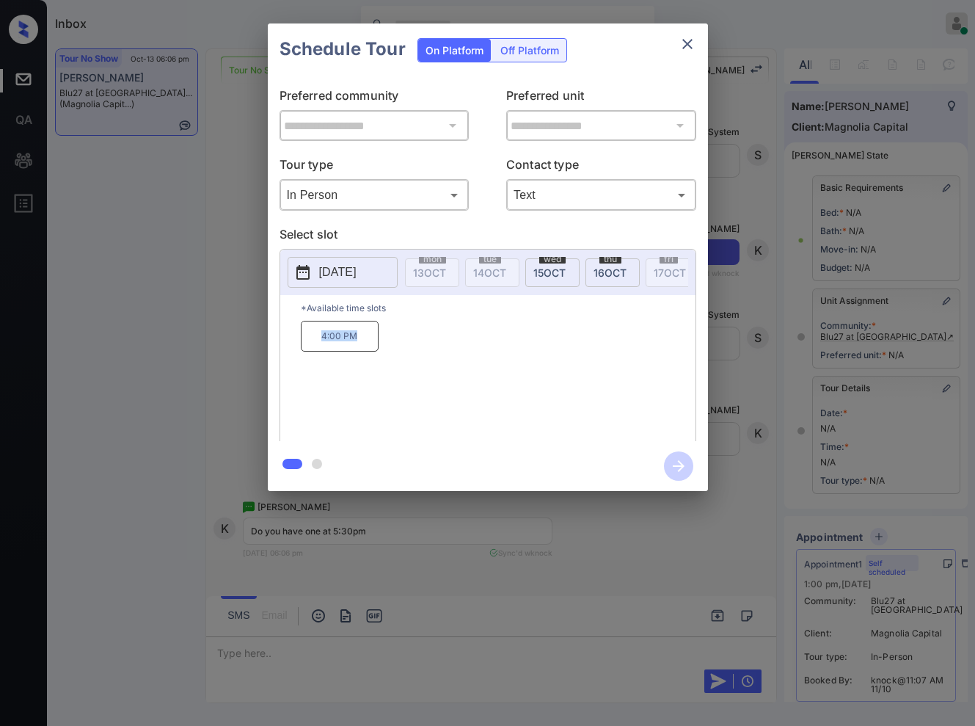
drag, startPoint x: 371, startPoint y: 358, endPoint x: 321, endPoint y: 346, distance: 50.7
click at [315, 347] on p "4:00 PM" at bounding box center [340, 336] width 78 height 31
copy p "4:00 PM"
click at [252, 601] on div at bounding box center [487, 363] width 975 height 726
